Goal: Check status

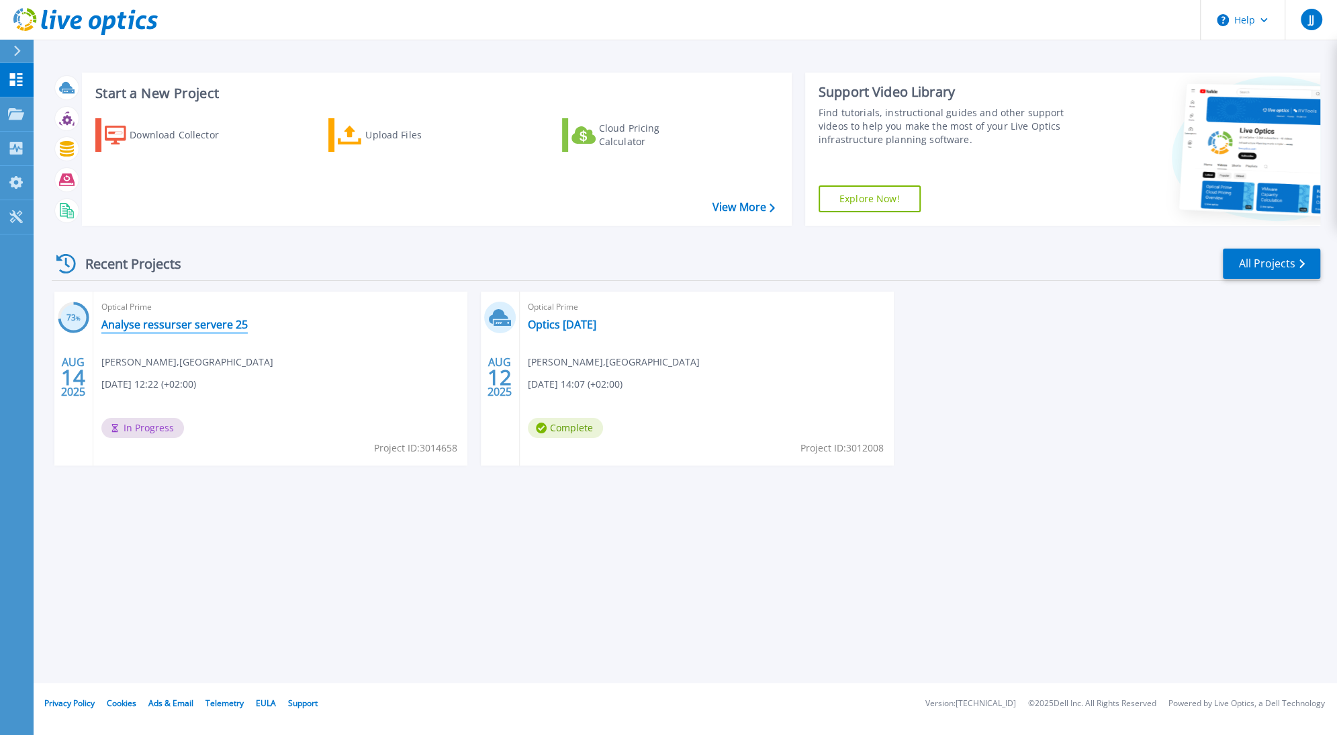
click at [163, 327] on link "Analyse ressurser servere 25" at bounding box center [174, 324] width 146 height 13
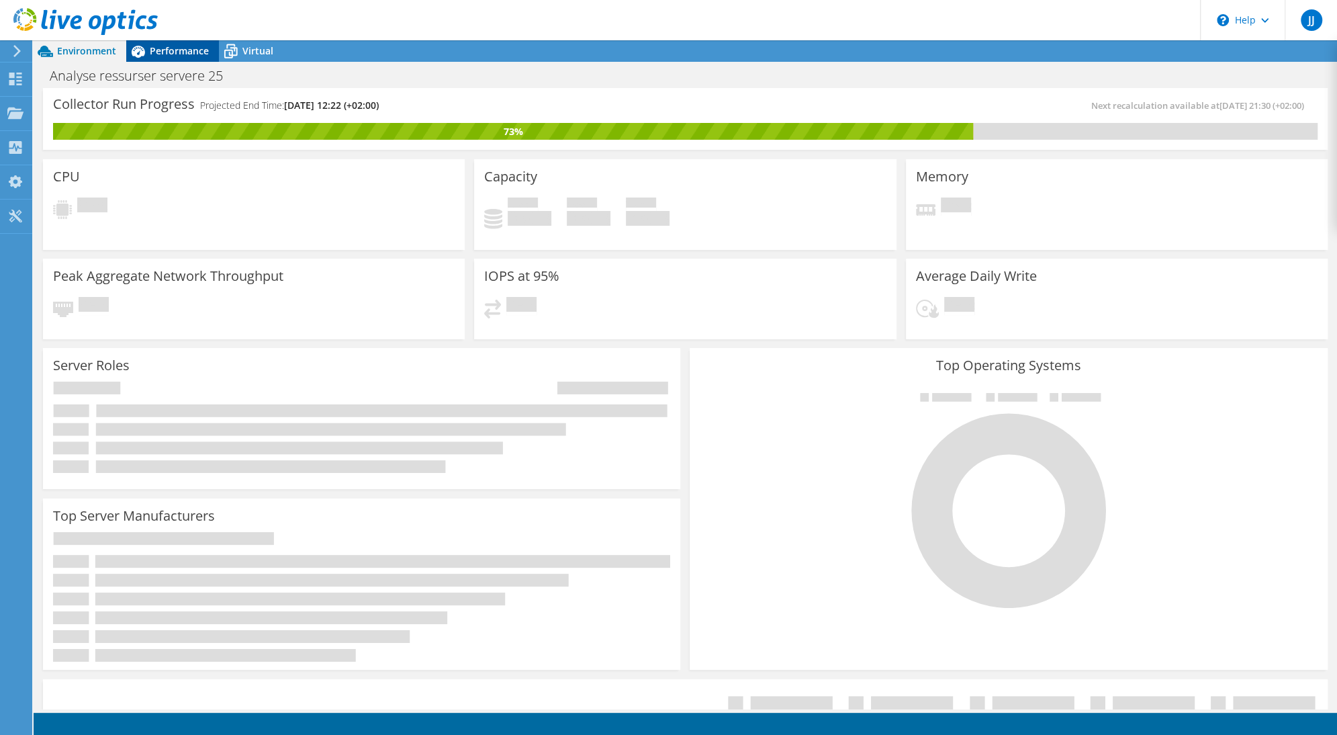
click at [165, 52] on span "Performance" at bounding box center [179, 50] width 59 height 13
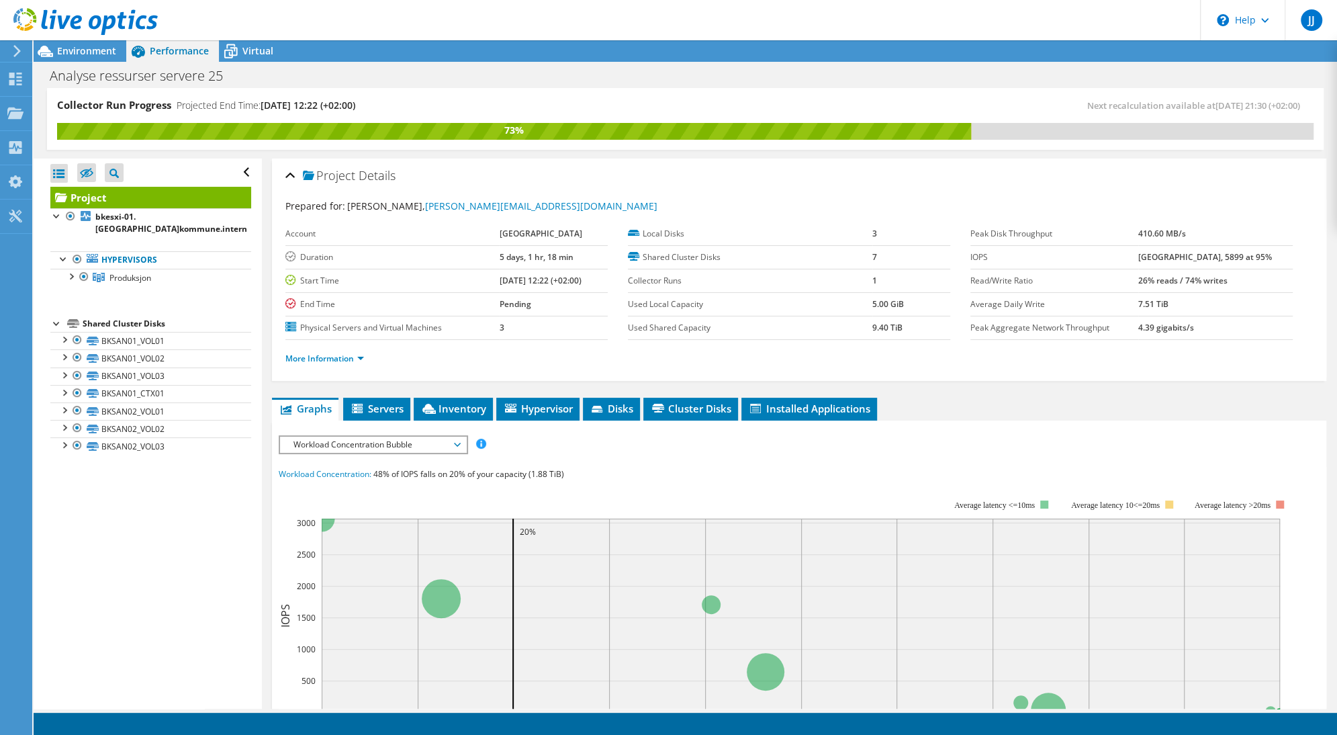
click at [641, 406] on ul "Graphs Servers Inventory Hypervisor Disks Cluster Disks Installed Applications" at bounding box center [799, 409] width 1054 height 23
click at [637, 407] on li "Disks" at bounding box center [611, 409] width 57 height 23
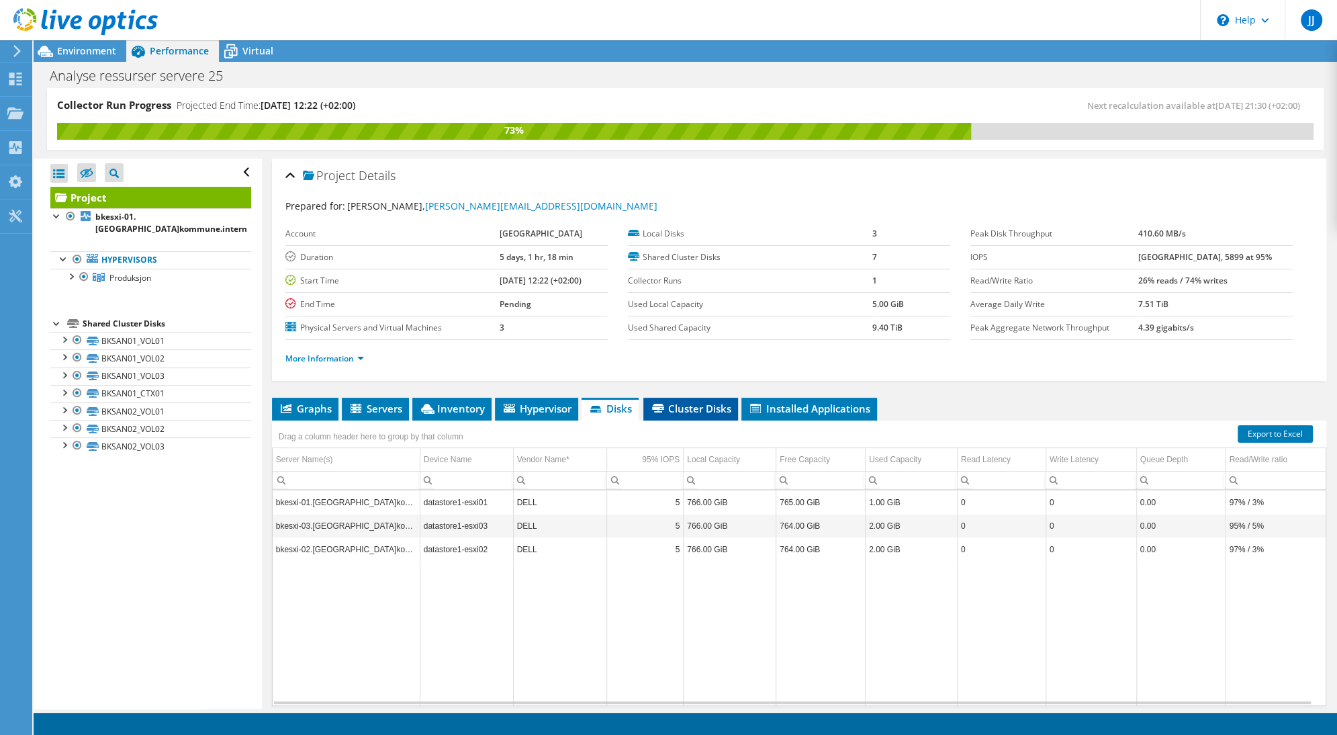
click at [670, 408] on span "Cluster Disks" at bounding box center [690, 408] width 81 height 13
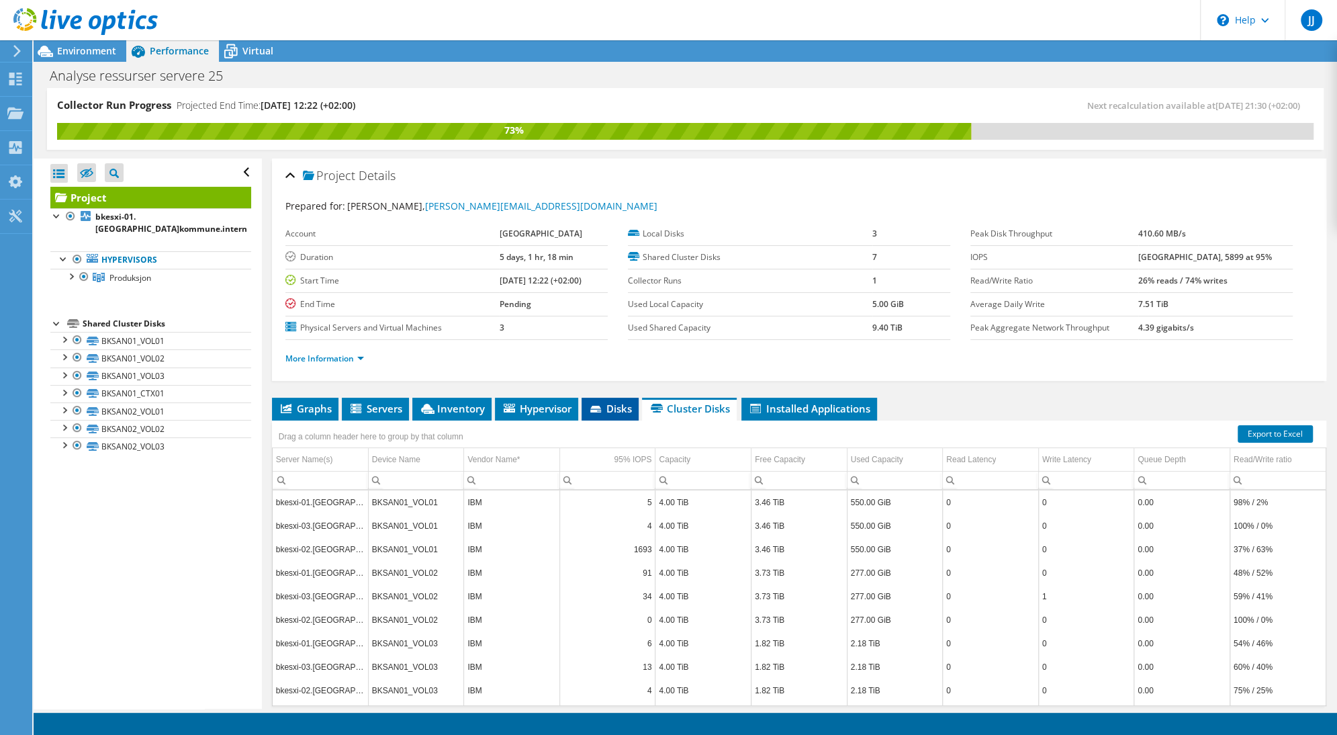
click at [622, 408] on span "Disks" at bounding box center [610, 408] width 44 height 13
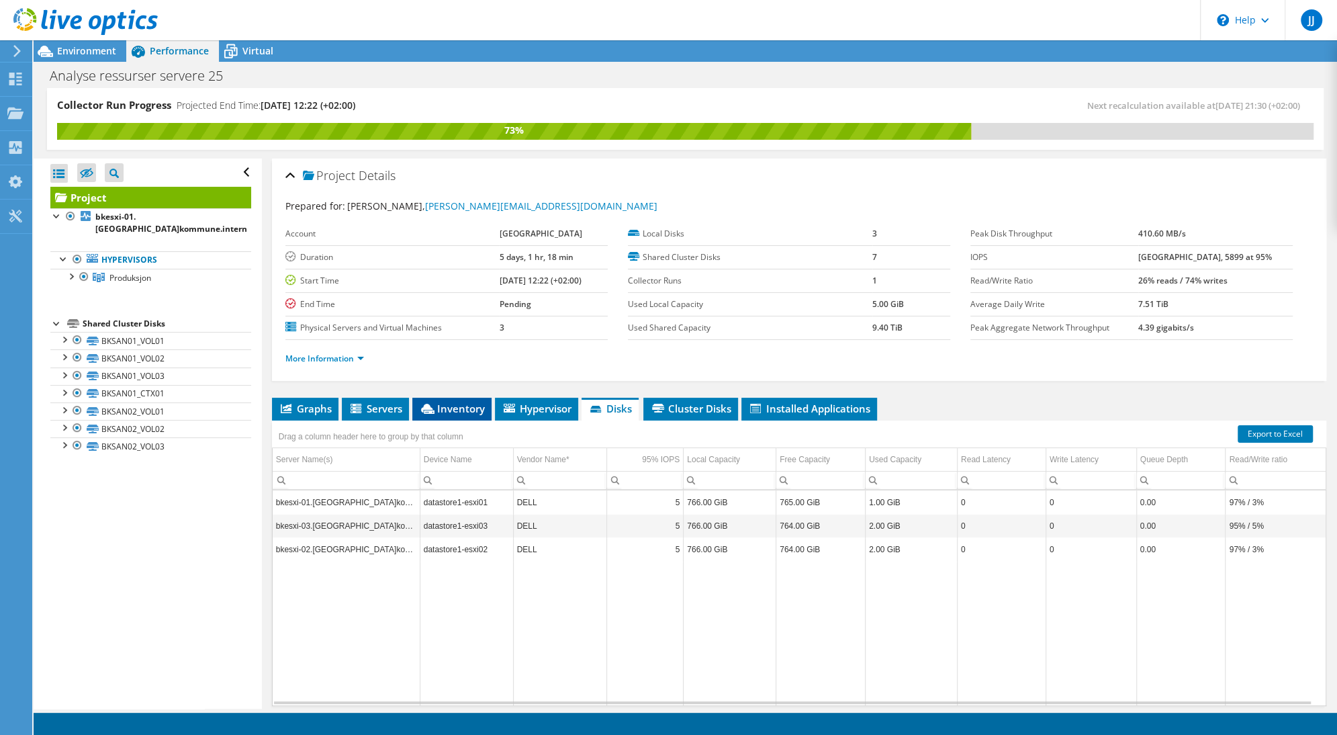
click at [485, 402] on li "Inventory" at bounding box center [451, 409] width 79 height 23
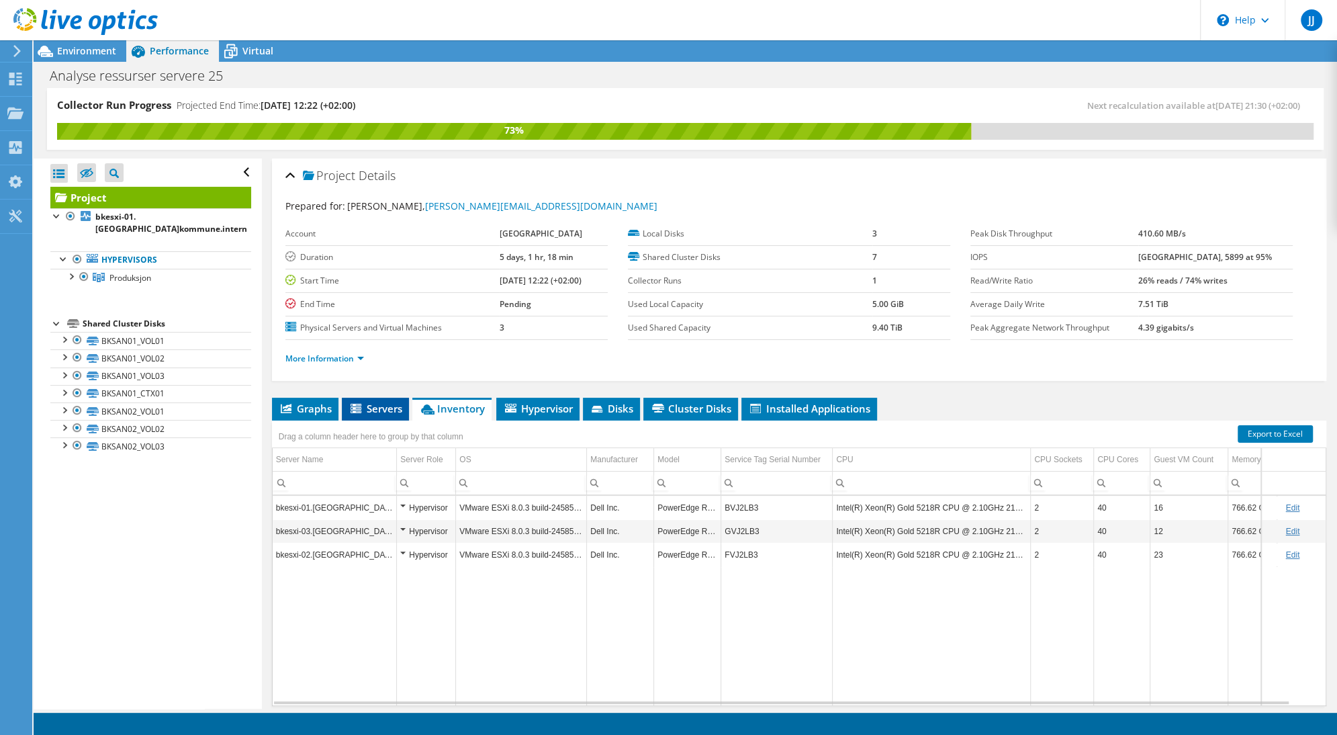
click at [361, 398] on li "Servers" at bounding box center [375, 409] width 67 height 23
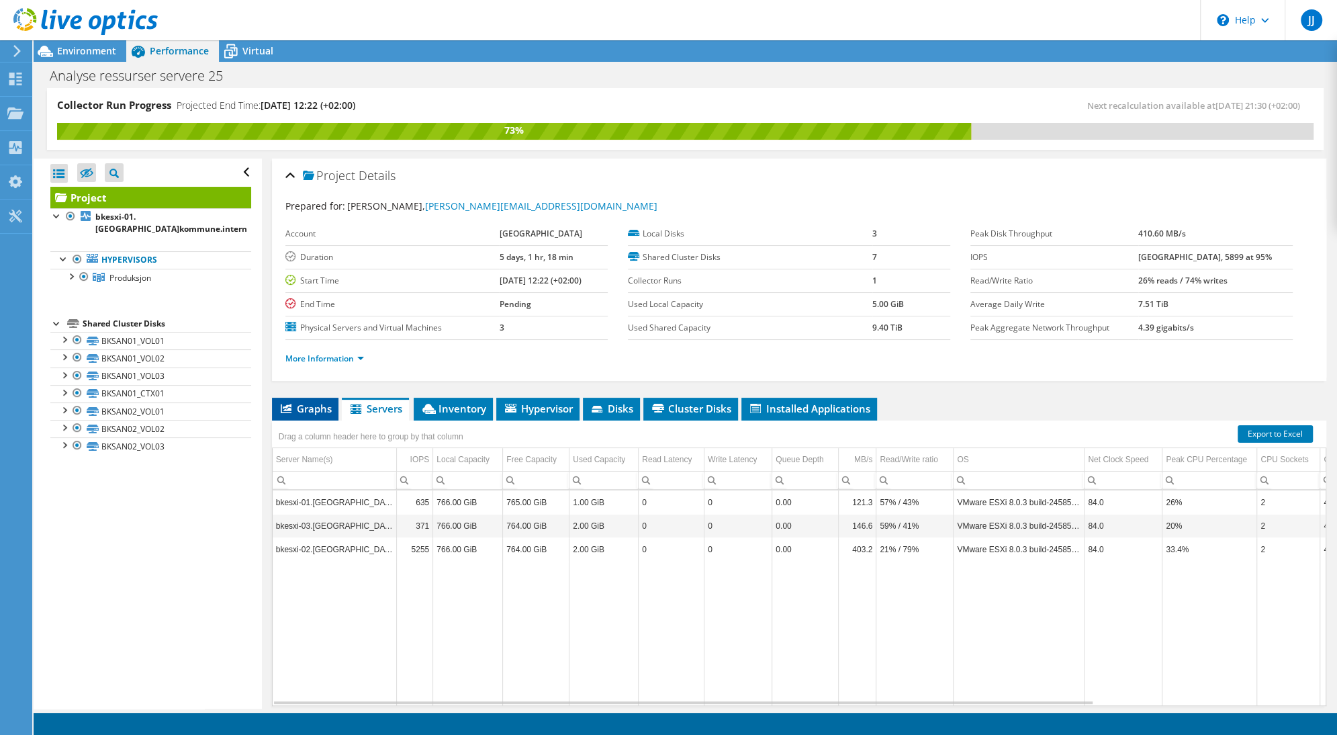
click at [306, 404] on span "Graphs" at bounding box center [305, 408] width 53 height 13
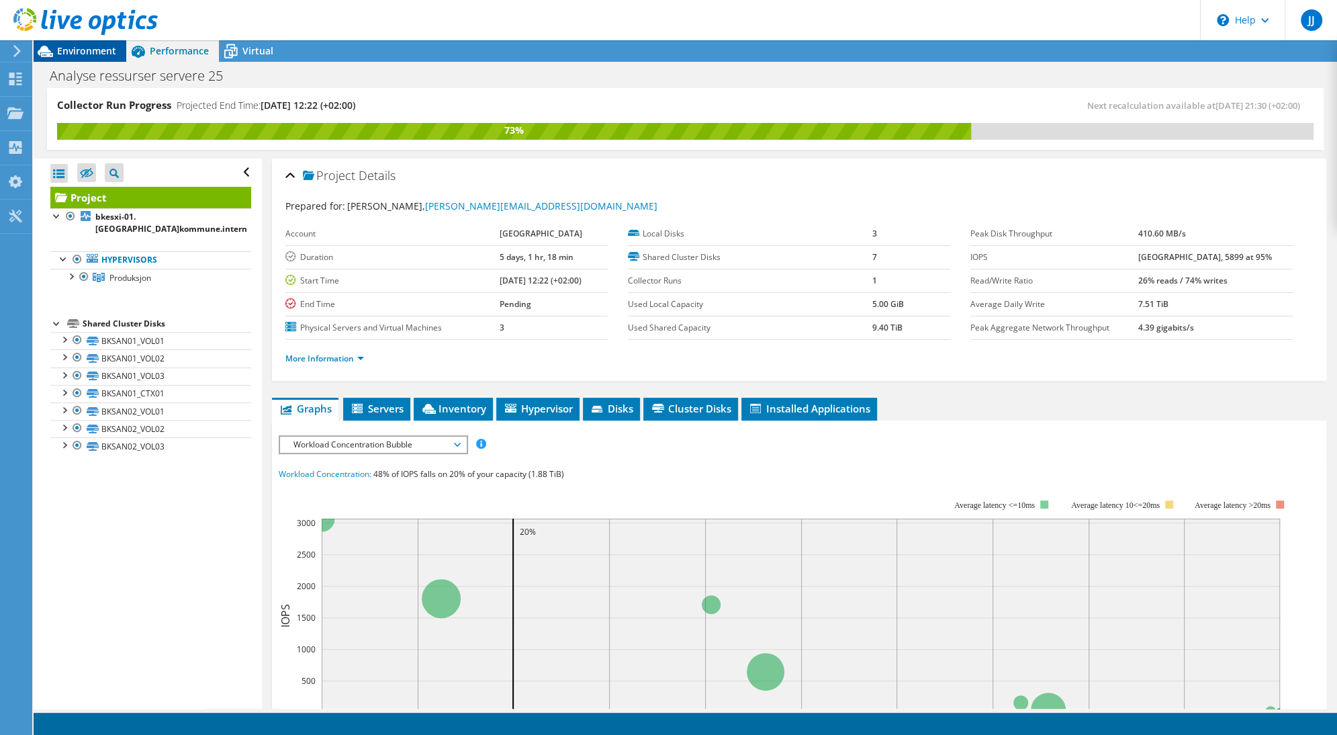
click at [86, 48] on span "Environment" at bounding box center [86, 50] width 59 height 13
